Goal: Task Accomplishment & Management: Manage account settings

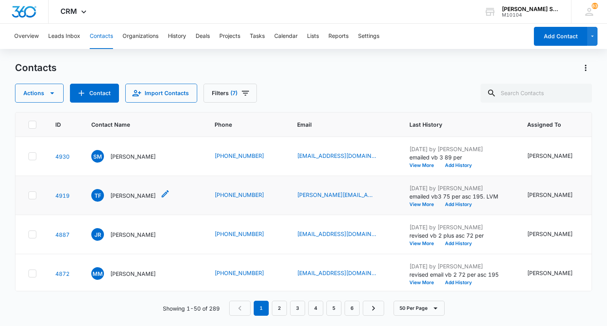
click at [125, 200] on p "[PERSON_NAME]" at bounding box center [132, 196] width 45 height 8
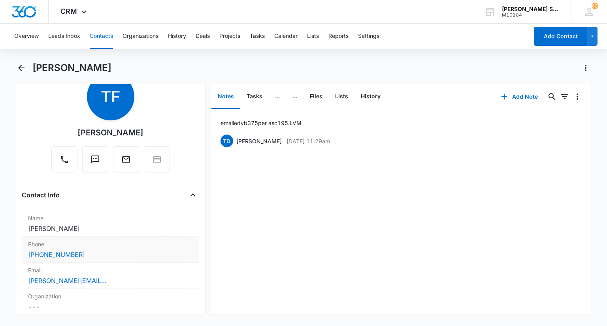
scroll to position [40, 0]
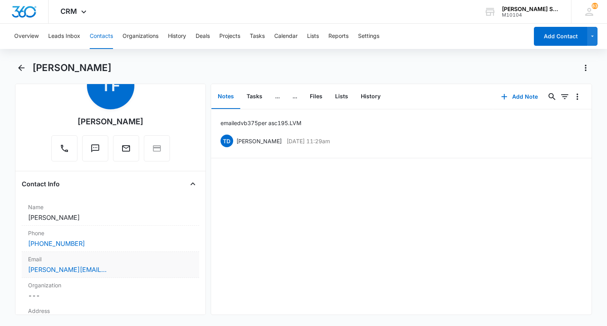
drag, startPoint x: 112, startPoint y: 265, endPoint x: 123, endPoint y: 266, distance: 10.3
click at [112, 265] on div "[PERSON_NAME][EMAIL_ADDRESS][DOMAIN_NAME]" at bounding box center [110, 269] width 164 height 9
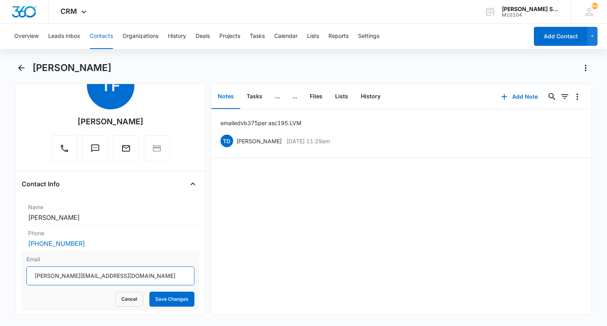
drag, startPoint x: 95, startPoint y: 274, endPoint x: 32, endPoint y: 274, distance: 62.4
click at [32, 274] on input "[PERSON_NAME][EMAIL_ADDRESS][DOMAIN_NAME]" at bounding box center [110, 276] width 168 height 19
click at [119, 297] on button "Cancel" at bounding box center [129, 299] width 28 height 15
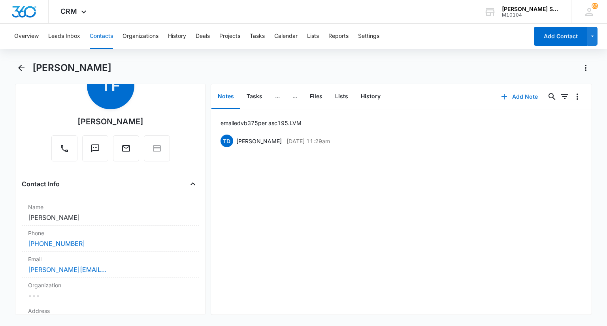
click at [519, 97] on button "Add Note" at bounding box center [519, 96] width 53 height 19
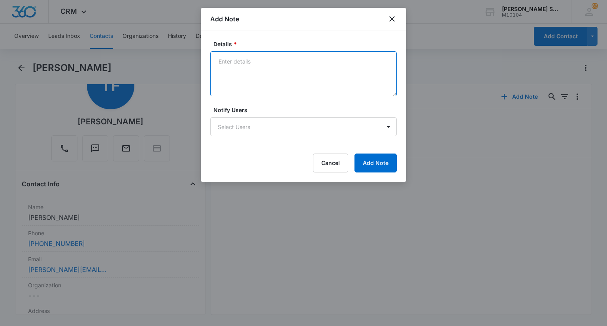
click at [326, 73] on textarea "Details *" at bounding box center [303, 73] width 187 height 45
type textarea "vb2 72 per asc 195"
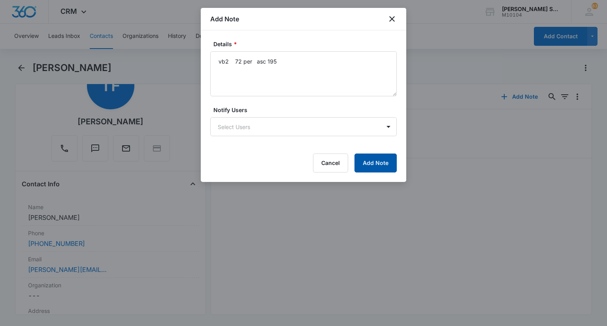
click at [374, 162] on button "Add Note" at bounding box center [375, 163] width 42 height 19
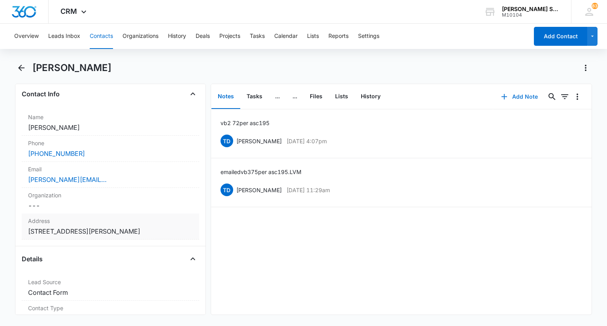
scroll to position [79, 0]
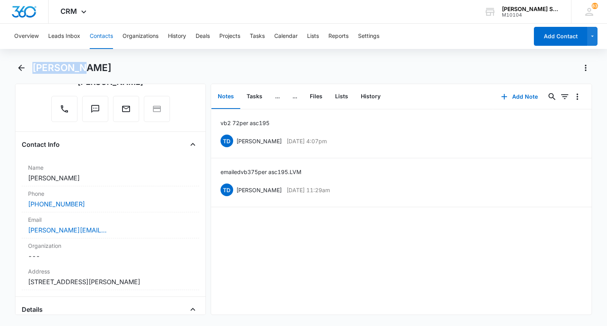
drag, startPoint x: 79, startPoint y: 67, endPoint x: 34, endPoint y: 66, distance: 45.1
click at [34, 66] on div "[PERSON_NAME]" at bounding box center [312, 68] width 560 height 13
copy h1 "[PERSON_NAME]"
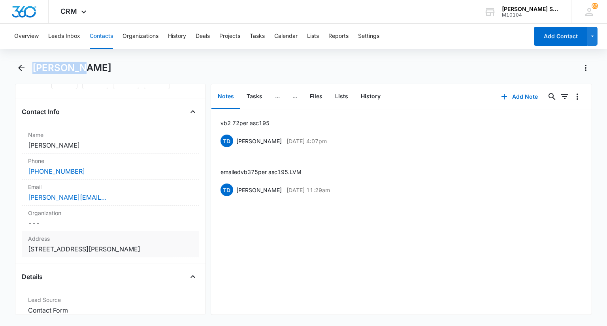
scroll to position [158, 0]
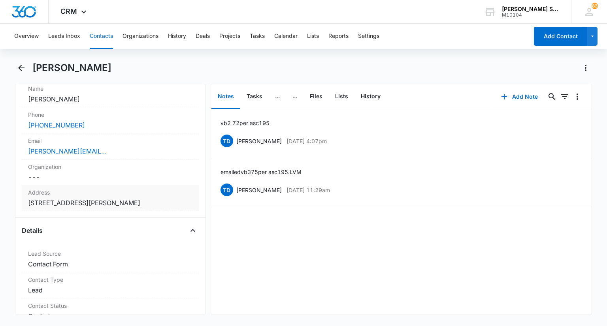
click at [106, 188] on label "Address" at bounding box center [110, 192] width 164 height 8
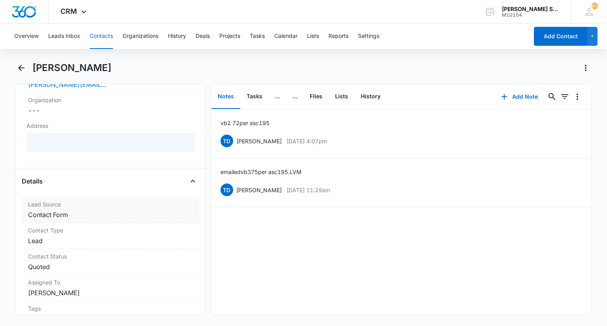
scroll to position [237, 0]
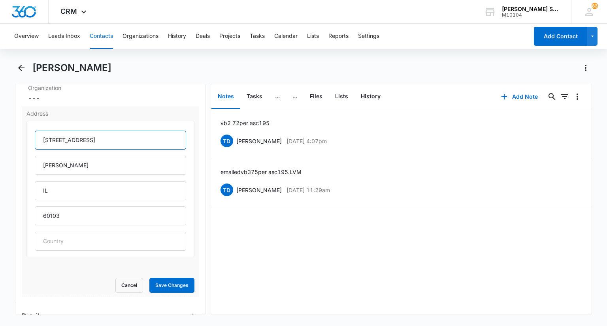
drag, startPoint x: 125, startPoint y: 133, endPoint x: 41, endPoint y: 131, distance: 83.8
click at [41, 131] on input "[STREET_ADDRESS]" at bounding box center [110, 140] width 151 height 19
click at [128, 283] on button "Cancel" at bounding box center [129, 285] width 28 height 15
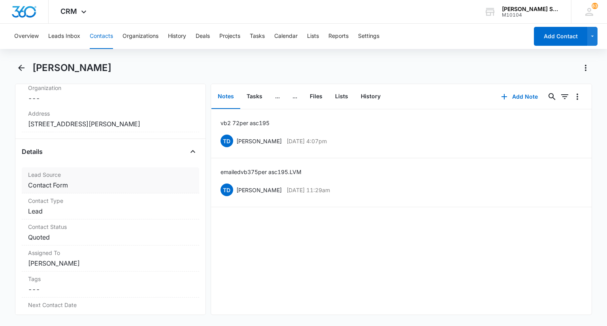
scroll to position [79, 0]
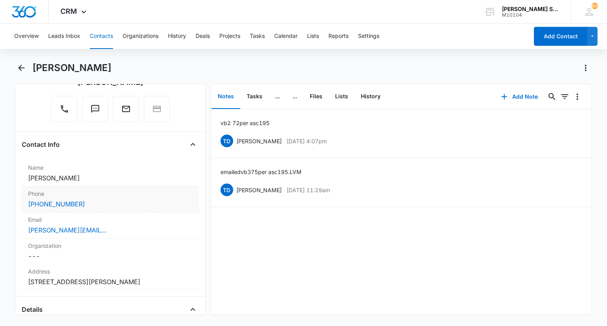
click at [97, 204] on div "[PHONE_NUMBER]" at bounding box center [110, 204] width 164 height 9
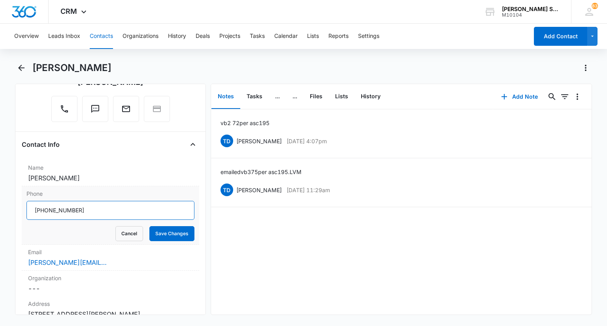
drag, startPoint x: 96, startPoint y: 210, endPoint x: 25, endPoint y: 202, distance: 72.4
click at [25, 202] on div "Phone Cancel Save Changes" at bounding box center [110, 216] width 177 height 58
click at [115, 238] on button "Cancel" at bounding box center [129, 233] width 28 height 15
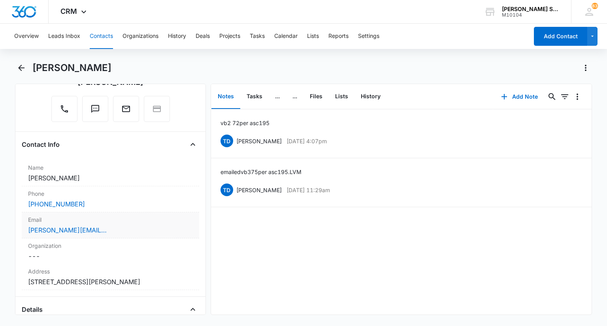
click at [120, 233] on div "[PERSON_NAME][EMAIL_ADDRESS][DOMAIN_NAME]" at bounding box center [110, 230] width 164 height 9
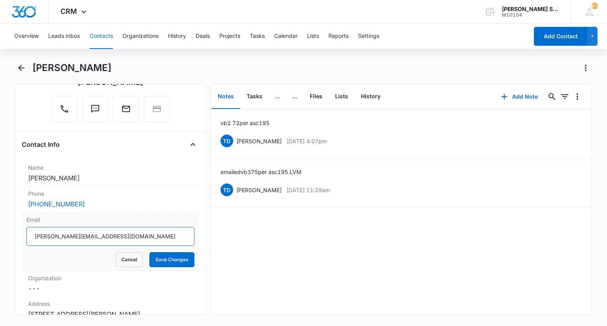
drag, startPoint x: 107, startPoint y: 232, endPoint x: 32, endPoint y: 232, distance: 75.9
click at [32, 232] on input "[PERSON_NAME][EMAIL_ADDRESS][DOMAIN_NAME]" at bounding box center [110, 236] width 168 height 19
click at [115, 259] on button "Cancel" at bounding box center [129, 260] width 28 height 15
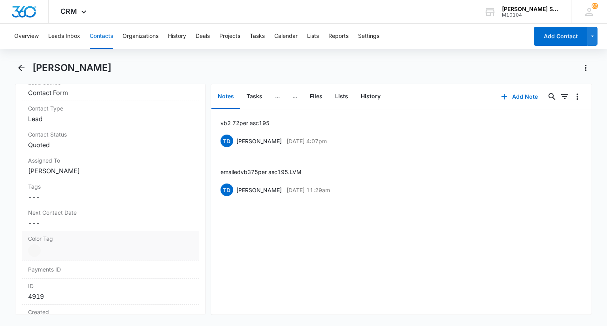
scroll to position [316, 0]
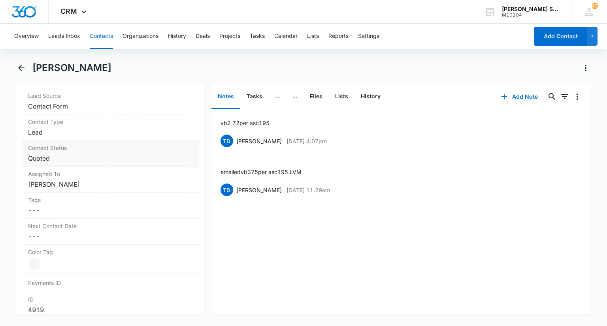
click at [69, 157] on dd "Cancel Save Changes Quoted" at bounding box center [110, 158] width 164 height 9
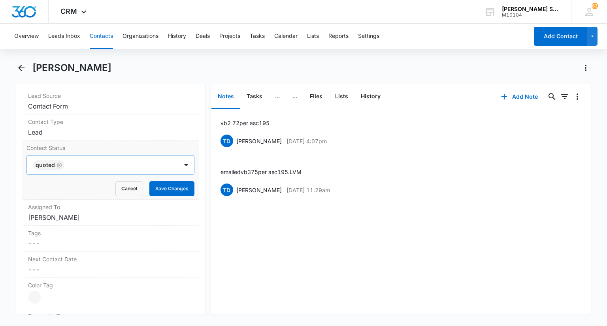
click at [57, 164] on icon "Remove Quoted" at bounding box center [59, 165] width 5 height 5
type input "sa"
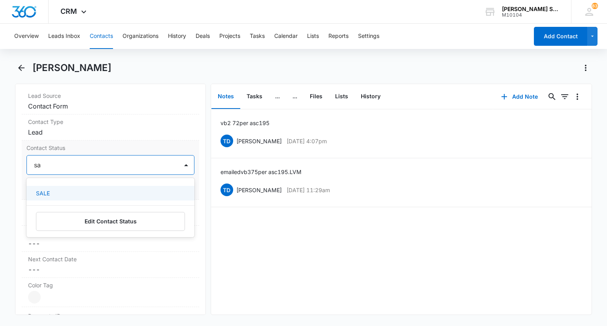
click at [63, 189] on div "SALE" at bounding box center [109, 193] width 147 height 8
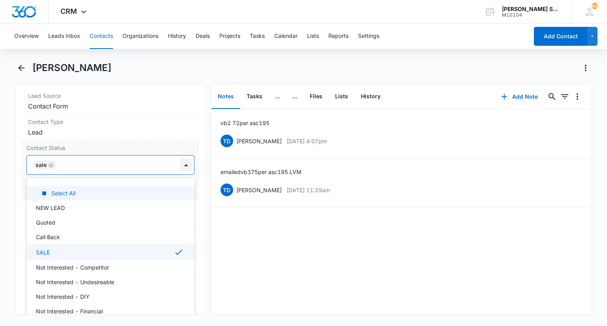
click at [186, 163] on div at bounding box center [186, 165] width 13 height 13
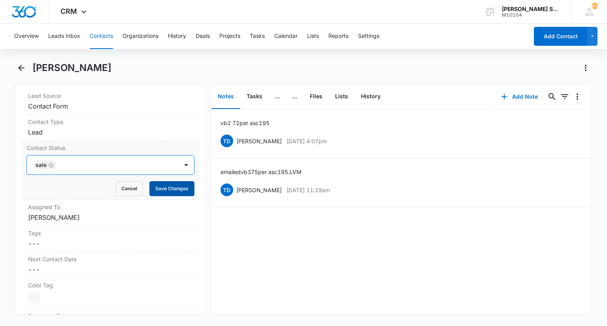
click at [170, 184] on button "Save Changes" at bounding box center [171, 188] width 45 height 15
